Goal: Task Accomplishment & Management: Manage account settings

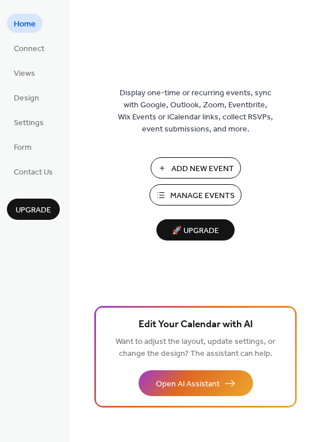
click at [204, 202] on span "Manage Events" at bounding box center [202, 196] width 64 height 12
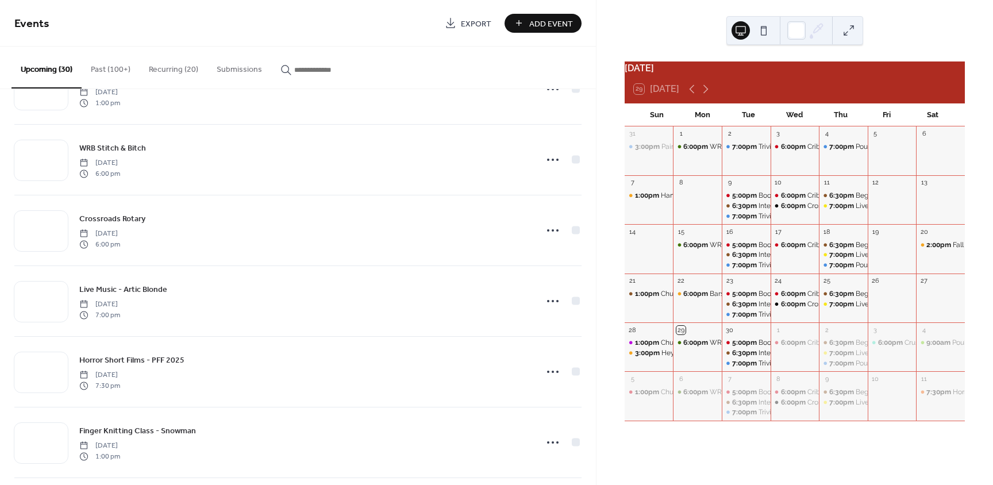
scroll to position [456, 0]
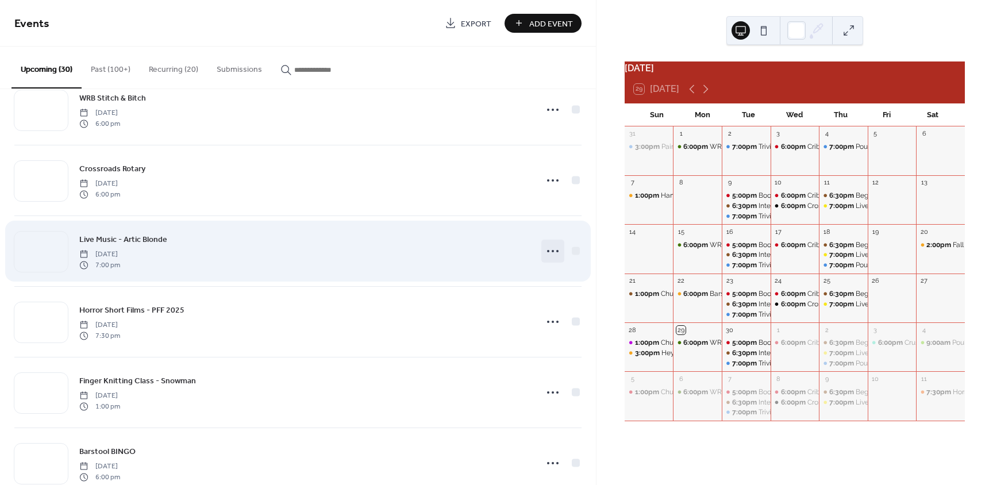
click at [546, 251] on icon at bounding box center [552, 251] width 18 height 18
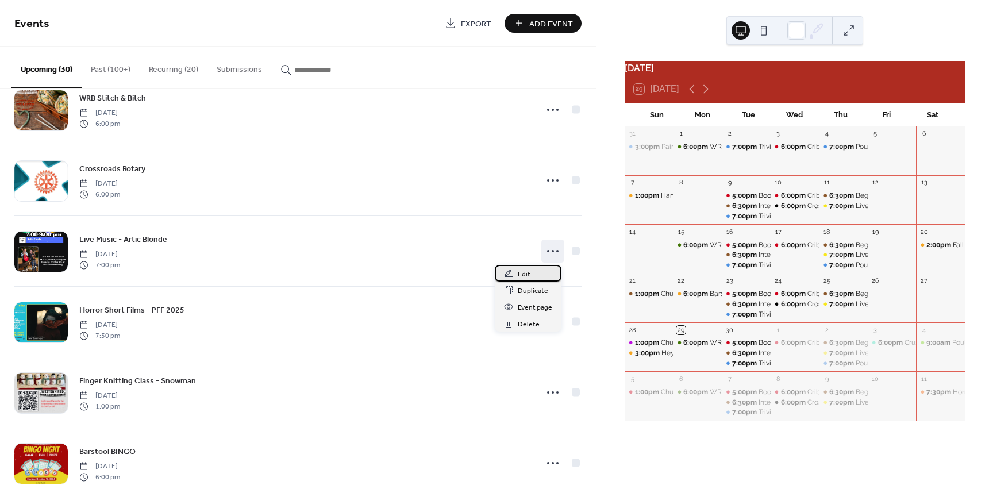
click at [521, 270] on span "Edit" at bounding box center [524, 274] width 13 height 12
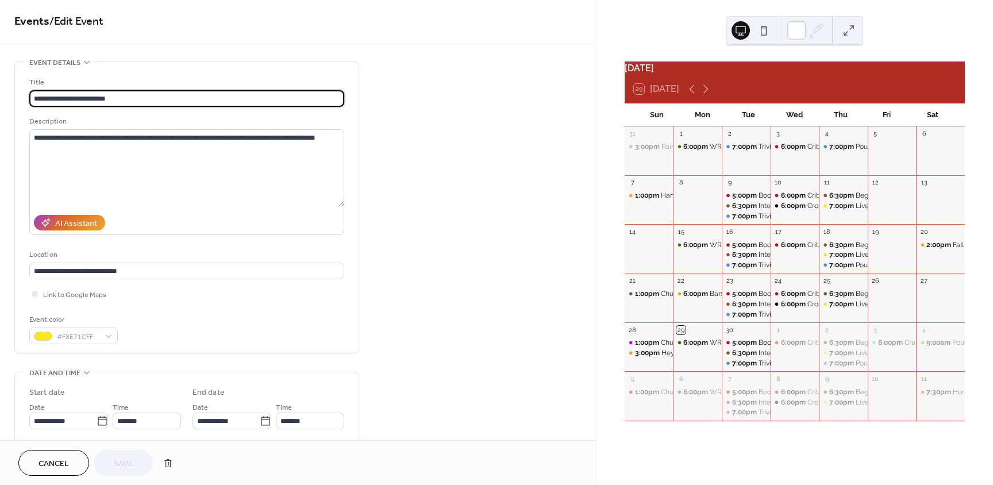
scroll to position [2, 0]
click at [76, 97] on input "**********" at bounding box center [186, 99] width 315 height 17
type input "**********"
click at [110, 168] on textarea "**********" at bounding box center [186, 168] width 315 height 77
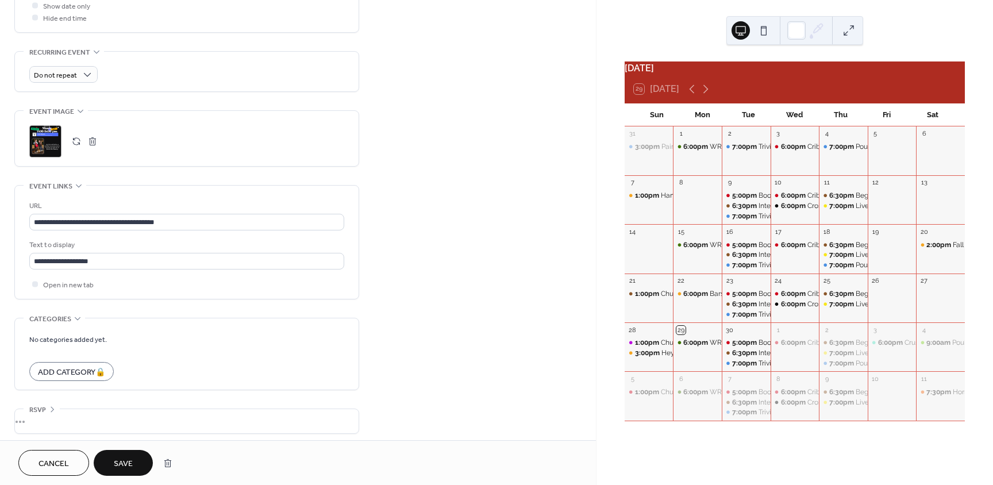
scroll to position [463, 0]
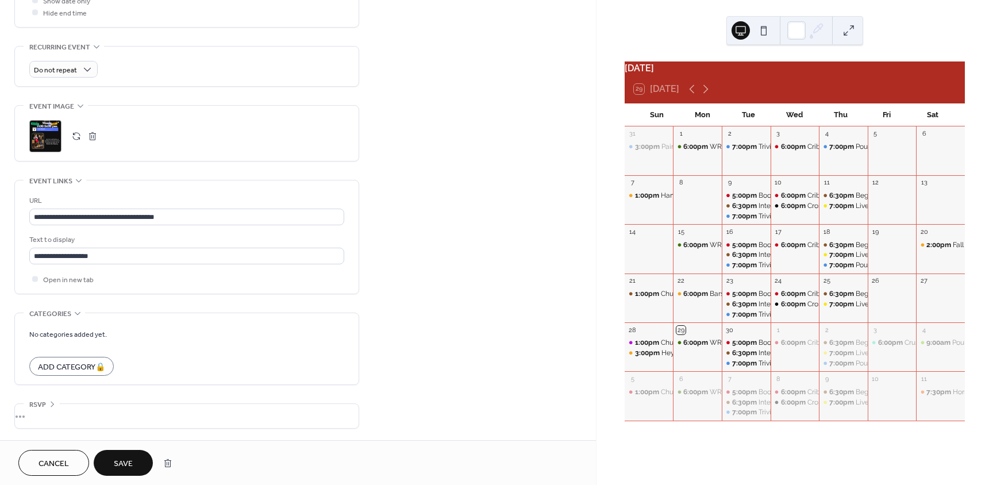
click at [91, 138] on button "button" at bounding box center [92, 136] width 16 height 16
click at [56, 139] on div ";" at bounding box center [45, 136] width 32 height 32
click at [51, 135] on div ";" at bounding box center [45, 136] width 32 height 32
click at [127, 463] on span "Save" at bounding box center [123, 464] width 19 height 12
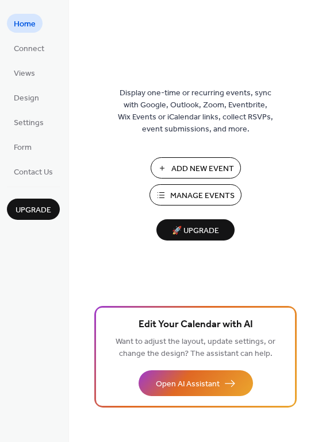
click at [188, 195] on span "Manage Events" at bounding box center [202, 196] width 64 height 12
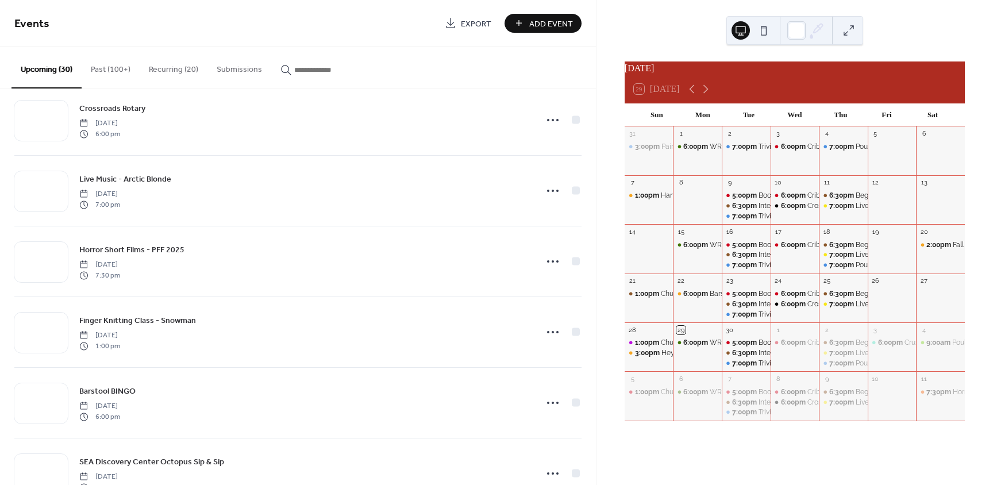
scroll to position [517, 0]
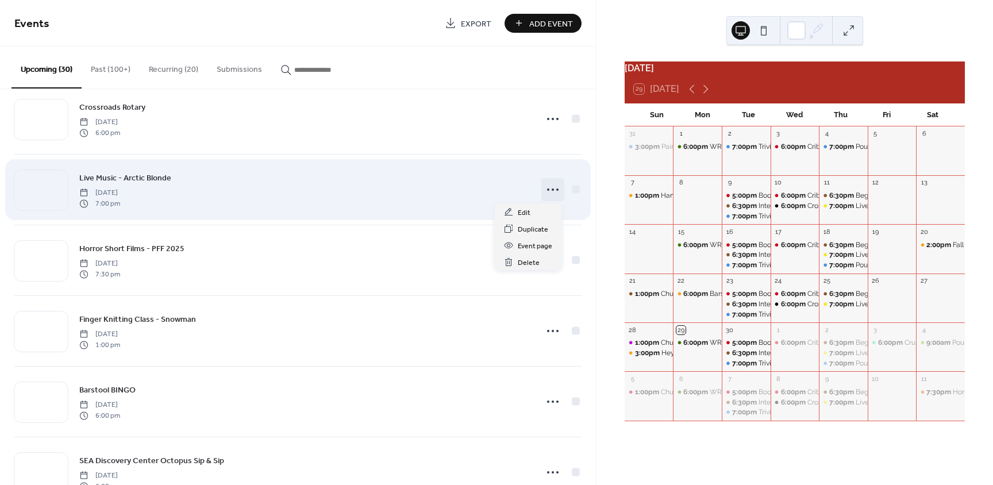
click at [547, 191] on icon at bounding box center [552, 189] width 18 height 18
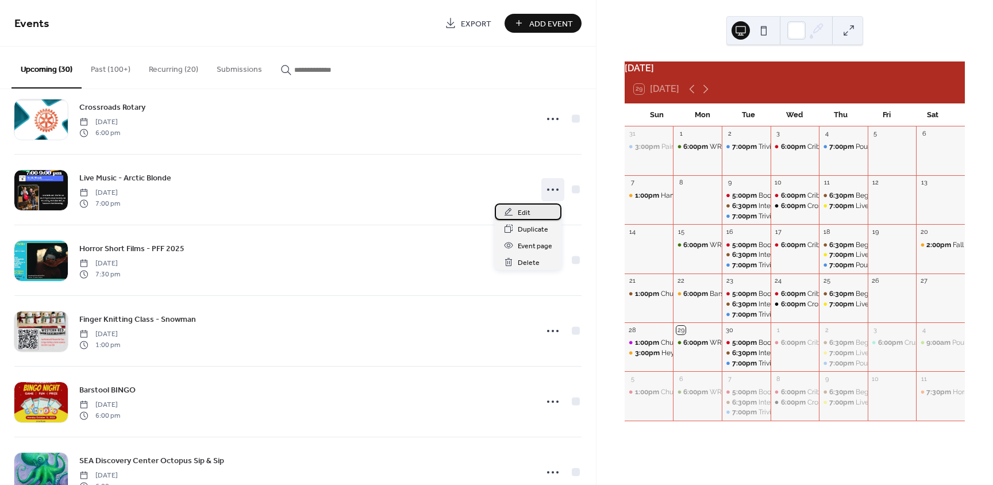
click at [523, 211] on span "Edit" at bounding box center [524, 213] width 13 height 12
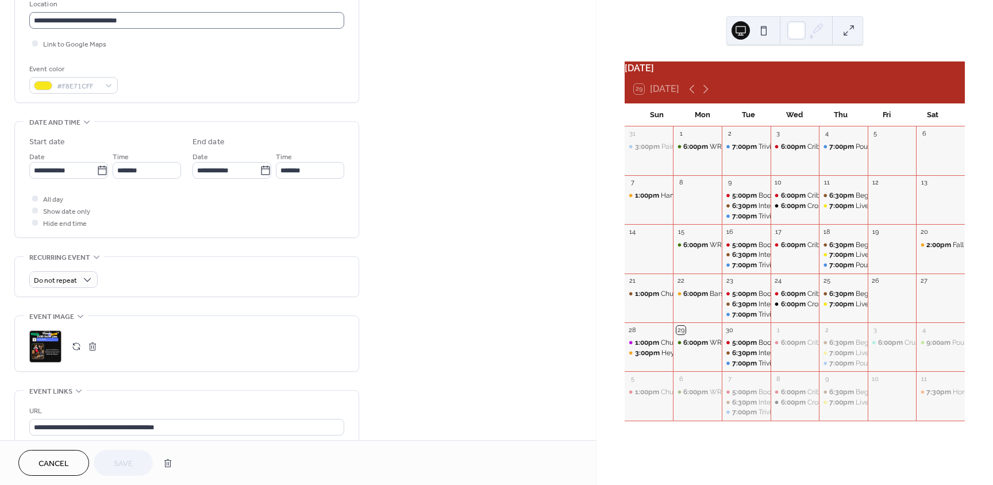
scroll to position [253, 0]
click at [56, 348] on div ";" at bounding box center [45, 346] width 32 height 32
